Goal: Transaction & Acquisition: Purchase product/service

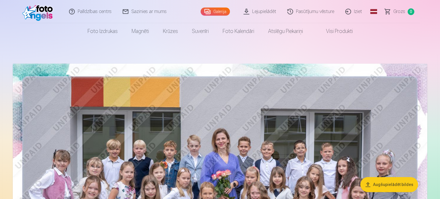
click at [265, 11] on link "Lejupielādēt" at bounding box center [260, 11] width 44 height 23
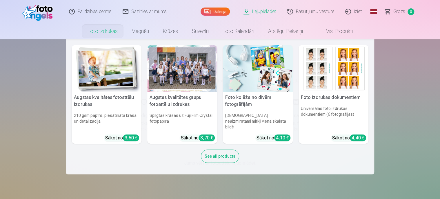
click at [101, 33] on link "Foto izdrukas" at bounding box center [103, 31] width 44 height 16
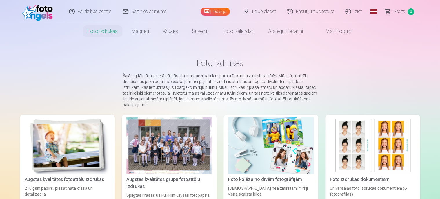
click at [221, 10] on link "Galerija" at bounding box center [215, 12] width 29 height 8
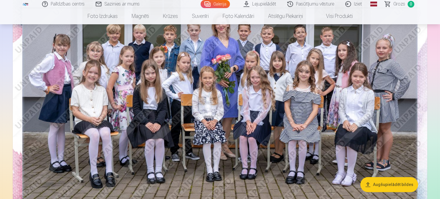
scroll to position [77, 0]
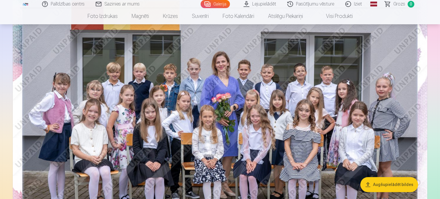
click at [390, 182] on button "Augšupielādēt bildes" at bounding box center [389, 184] width 58 height 15
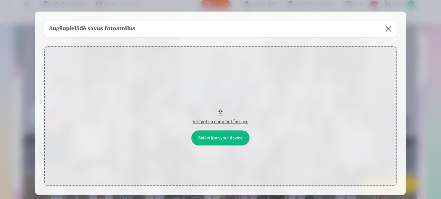
click at [389, 29] on button at bounding box center [389, 29] width 16 height 16
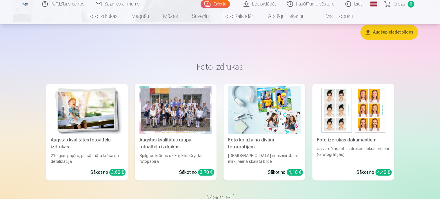
scroll to position [1353, 0]
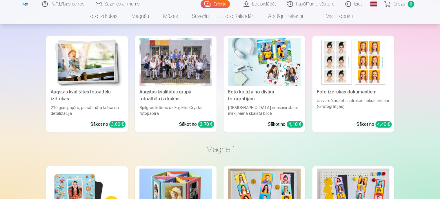
click at [191, 89] on div "Augstas kvalitātes grupu fotoattēlu izdrukas" at bounding box center [175, 96] width 77 height 14
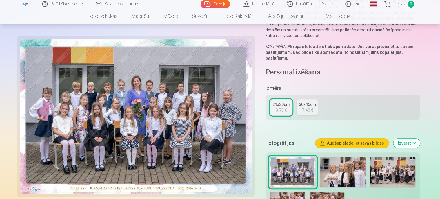
scroll to position [39, 0]
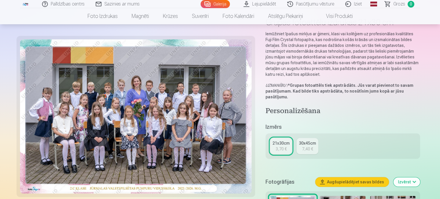
click at [309, 147] on div "7,40 €" at bounding box center [307, 149] width 11 height 6
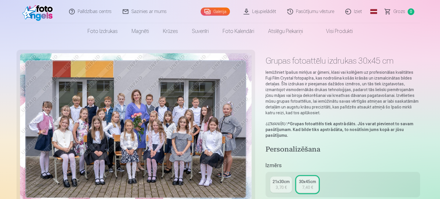
click at [285, 186] on div "3,70 €" at bounding box center [281, 188] width 11 height 6
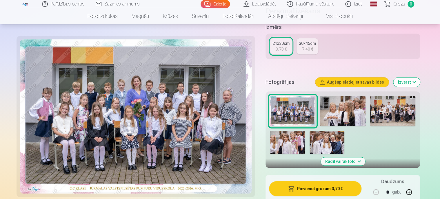
scroll to position [155, 0]
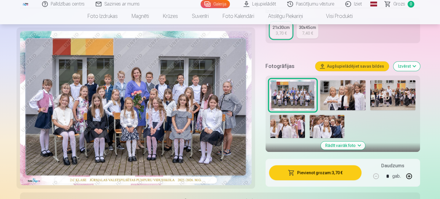
click at [344, 97] on img at bounding box center [342, 95] width 45 height 30
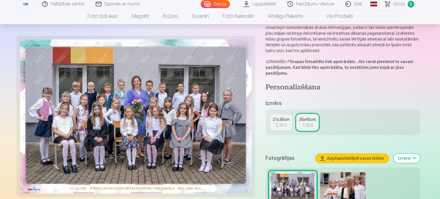
scroll to position [77, 0]
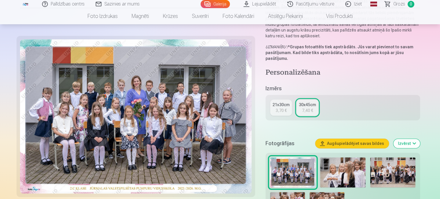
click at [278, 108] on div "3,70 €" at bounding box center [281, 111] width 11 height 6
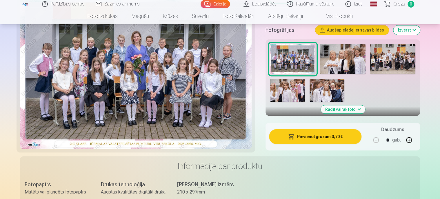
scroll to position [193, 0]
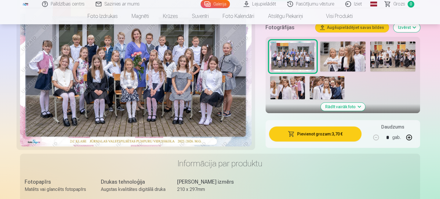
click at [357, 107] on button "Rādīt vairāk foto" at bounding box center [343, 107] width 44 height 8
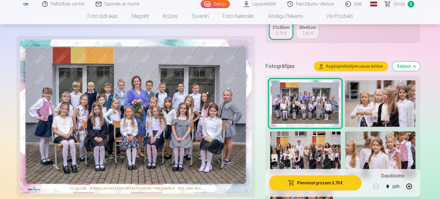
scroll to position [116, 0]
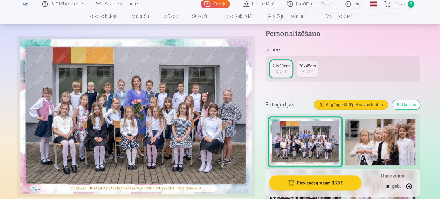
click at [342, 182] on button "Pievienot grozam : 3,70 €" at bounding box center [315, 183] width 92 height 15
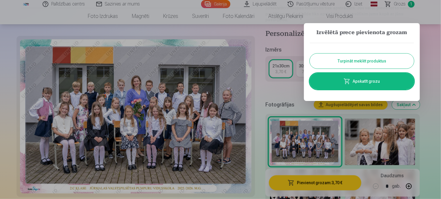
click at [376, 82] on link "Apskatīt grozu" at bounding box center [362, 81] width 104 height 16
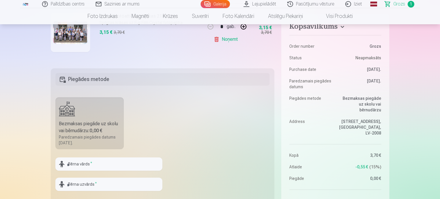
scroll to position [155, 0]
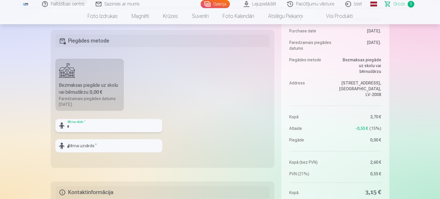
click at [109, 126] on input "text" at bounding box center [108, 125] width 107 height 13
type input "*********"
click at [71, 146] on input "text" at bounding box center [108, 145] width 107 height 13
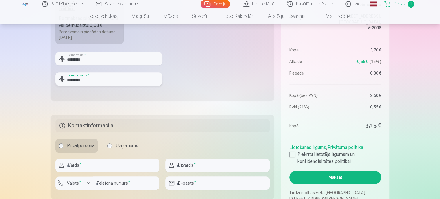
scroll to position [232, 0]
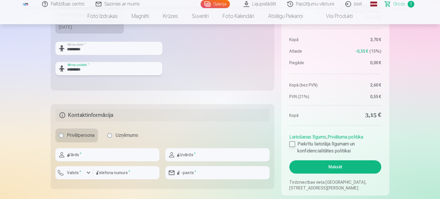
type input "*********"
click at [292, 144] on div at bounding box center [292, 144] width 6 height 6
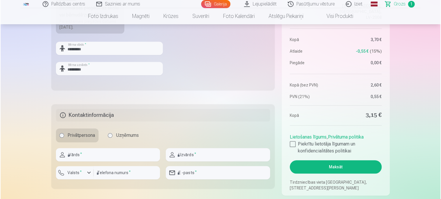
scroll to position [271, 0]
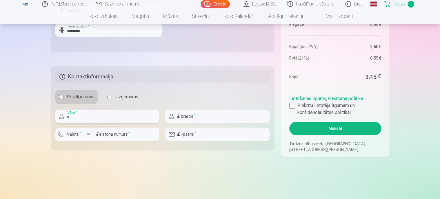
click at [112, 117] on input "text" at bounding box center [107, 116] width 104 height 13
type input "****"
click at [193, 115] on input "text" at bounding box center [217, 116] width 104 height 13
type input "*********"
click at [89, 133] on div "button" at bounding box center [88, 134] width 7 height 7
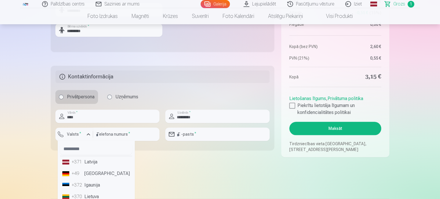
click at [89, 163] on li "+371 Latvija" at bounding box center [96, 163] width 72 height 12
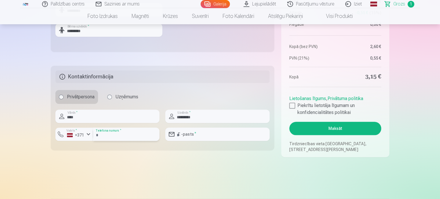
click at [109, 133] on input "number" at bounding box center [126, 134] width 66 height 13
type input "********"
click at [201, 136] on input "email" at bounding box center [217, 134] width 104 height 13
type input "**********"
click at [321, 125] on button "Maksāt" at bounding box center [335, 128] width 92 height 13
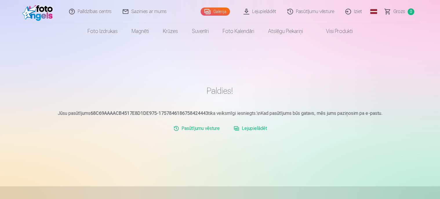
click at [253, 128] on link "Lejupielādēt" at bounding box center [250, 129] width 38 height 12
